Goal: Information Seeking & Learning: Learn about a topic

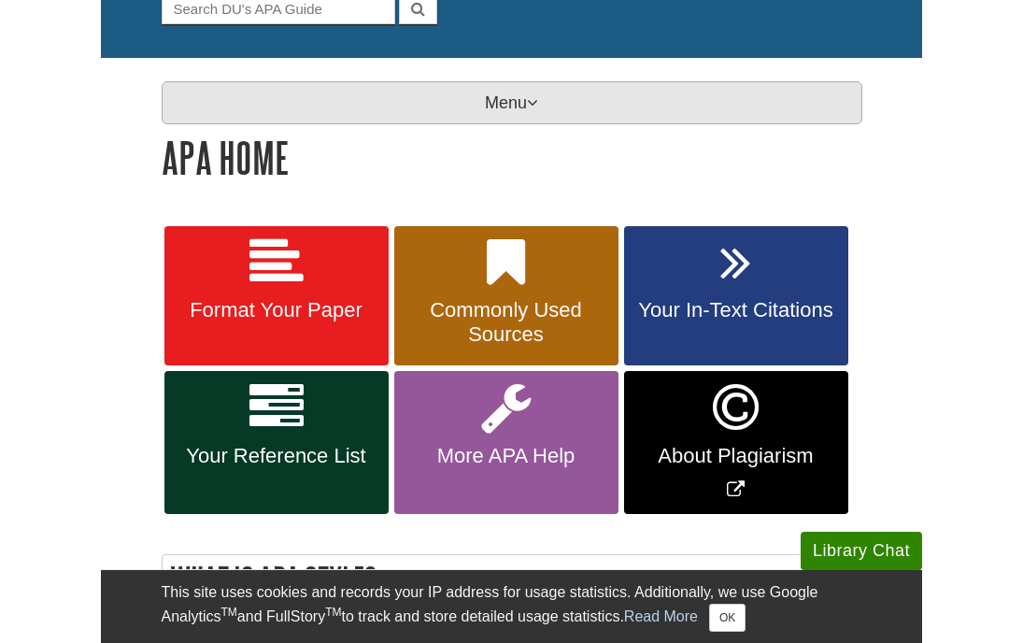
scroll to position [211, 0]
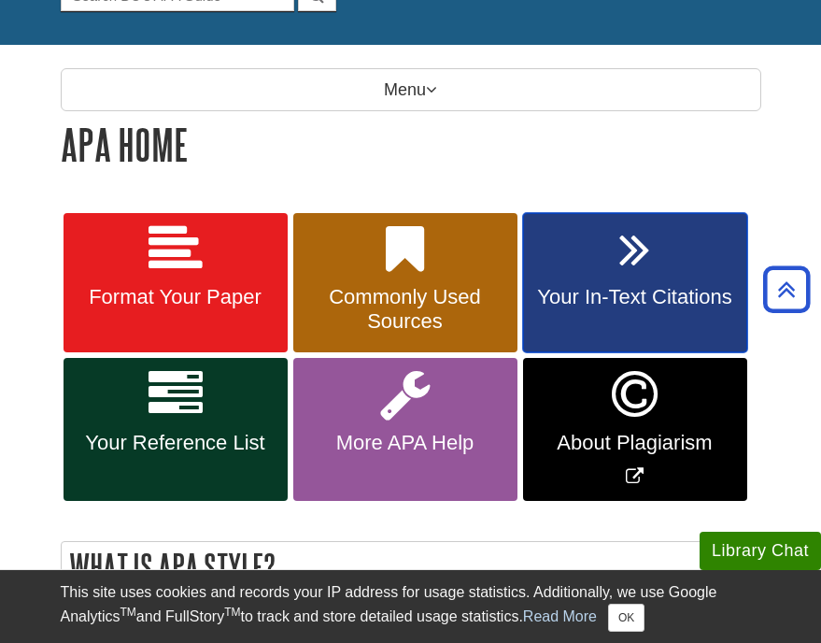
click at [673, 229] on link "Your In-Text Citations" at bounding box center [635, 283] width 224 height 140
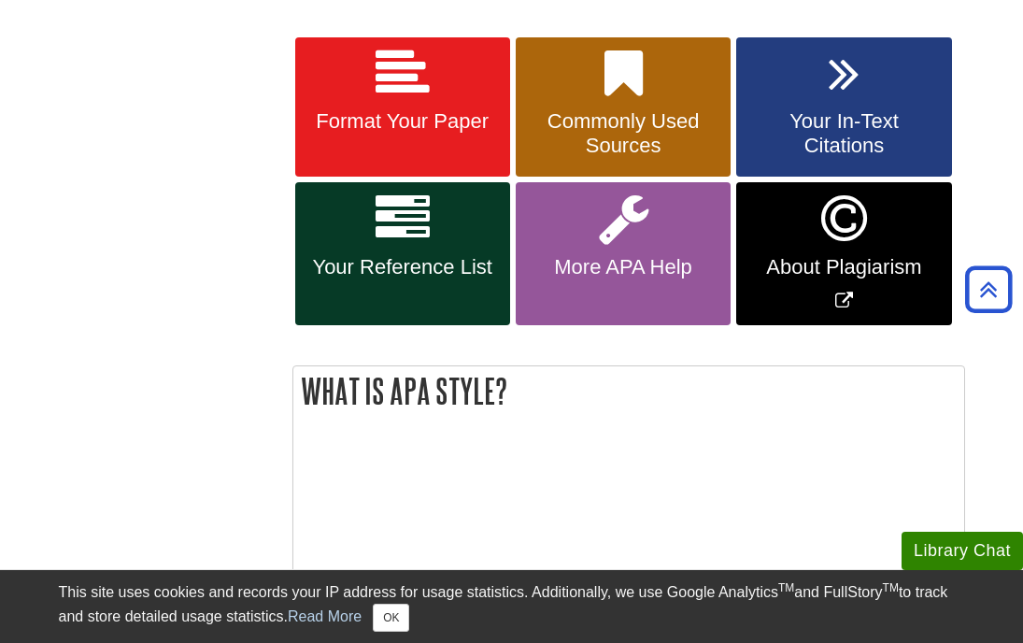
scroll to position [400, 0]
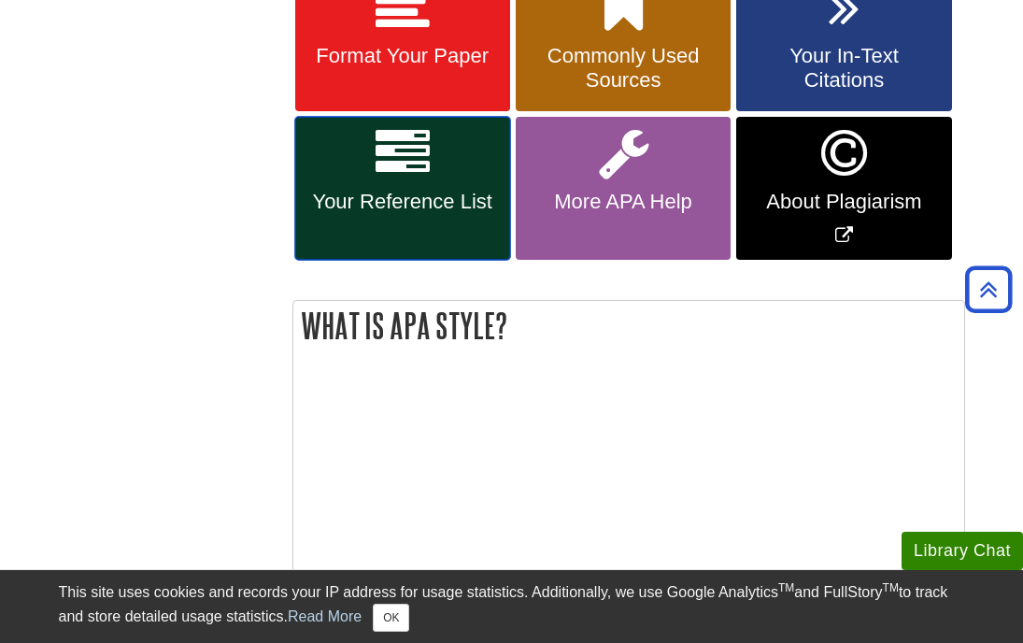
click at [403, 200] on span "Your Reference List" at bounding box center [402, 202] width 187 height 24
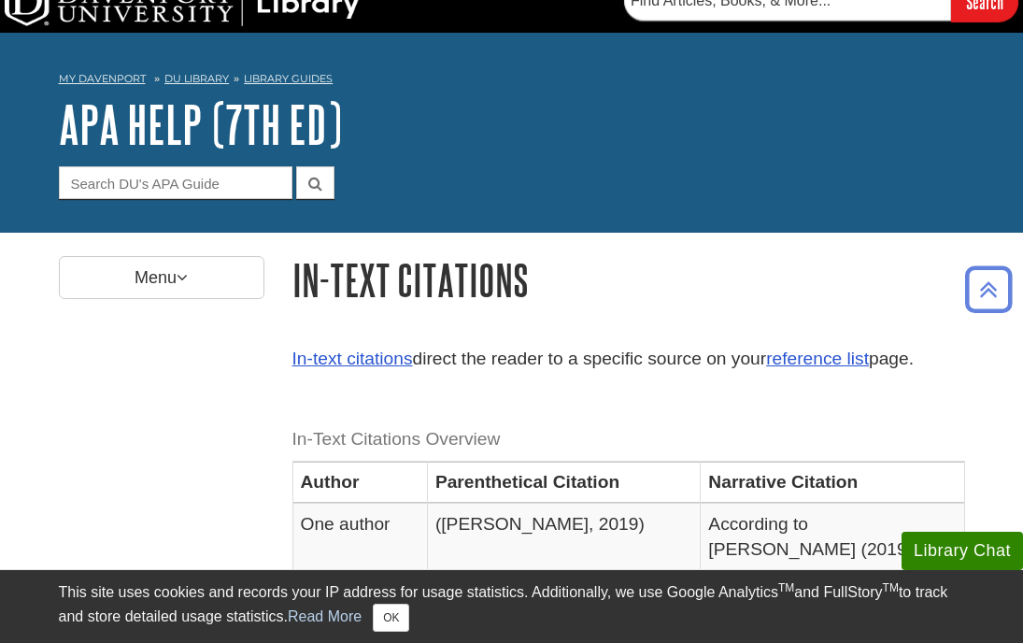
scroll to position [18, 0]
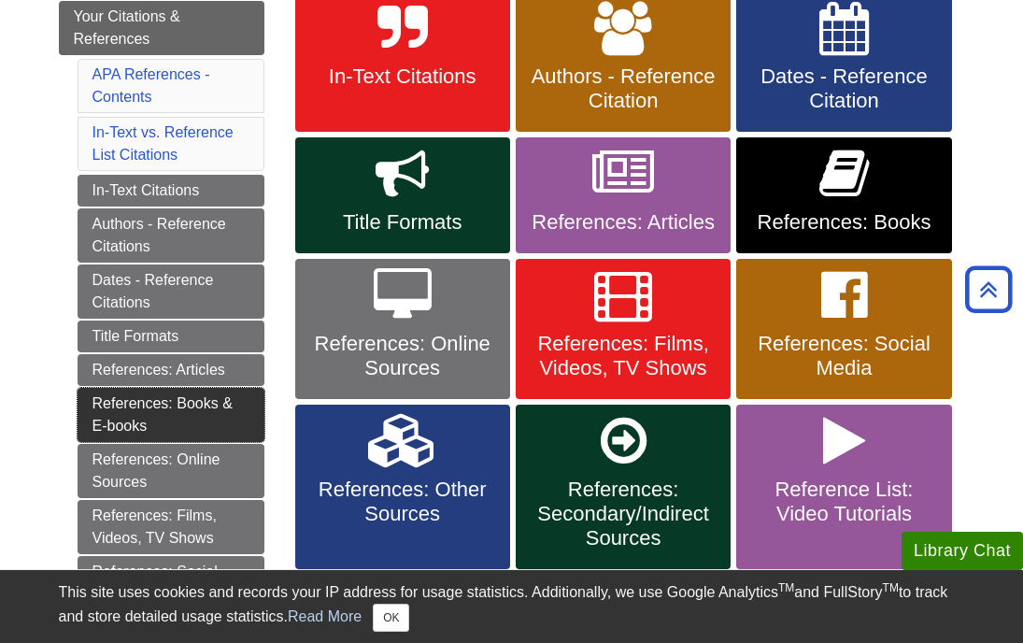
scroll to position [403, 0]
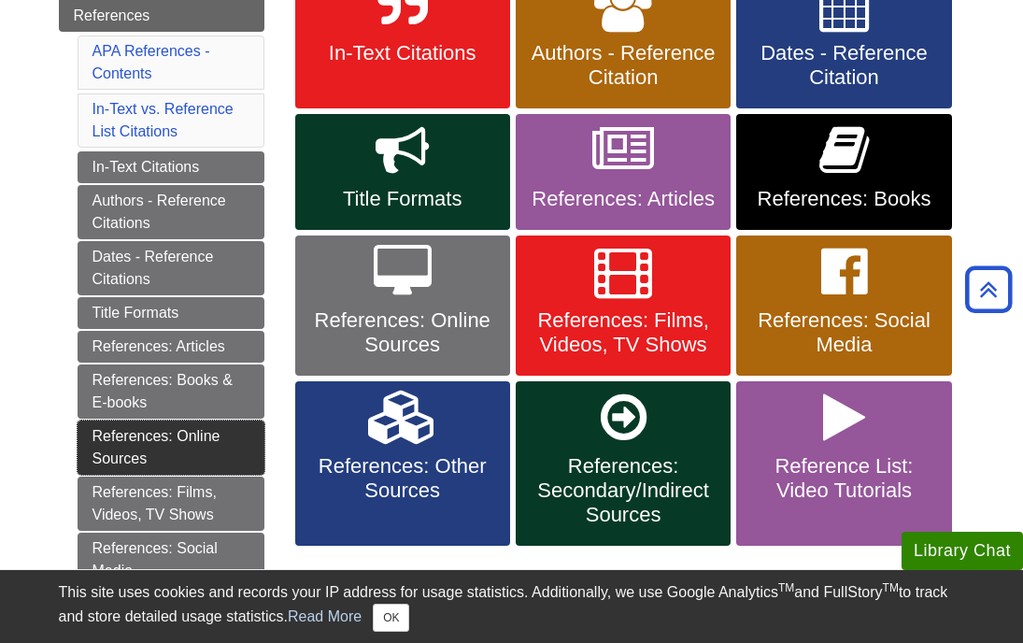
click at [192, 432] on link "References: Online Sources" at bounding box center [171, 447] width 187 height 54
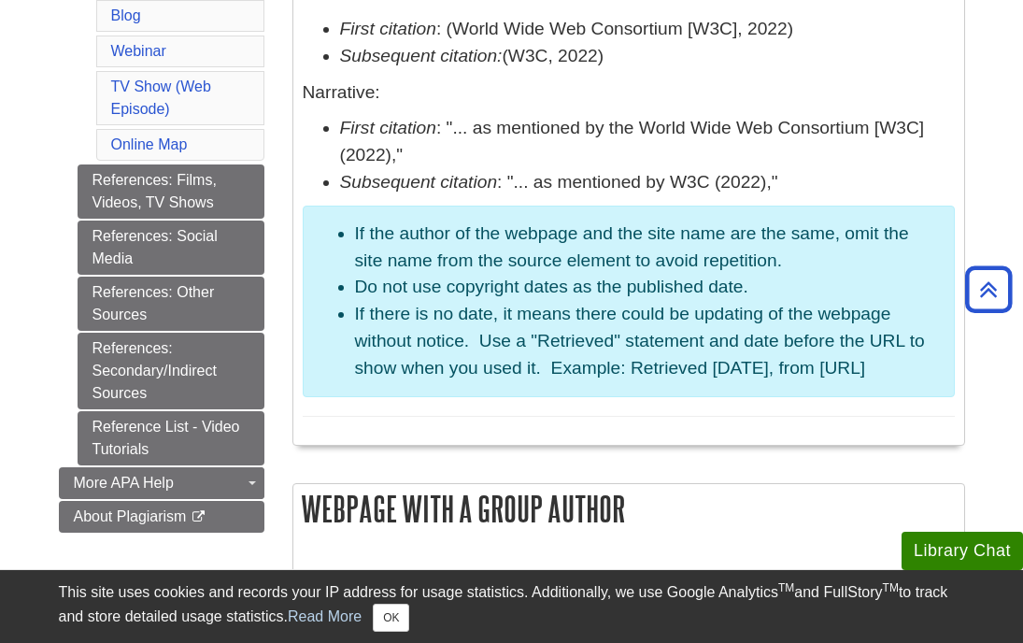
scroll to position [1866, 0]
